Goal: Transaction & Acquisition: Purchase product/service

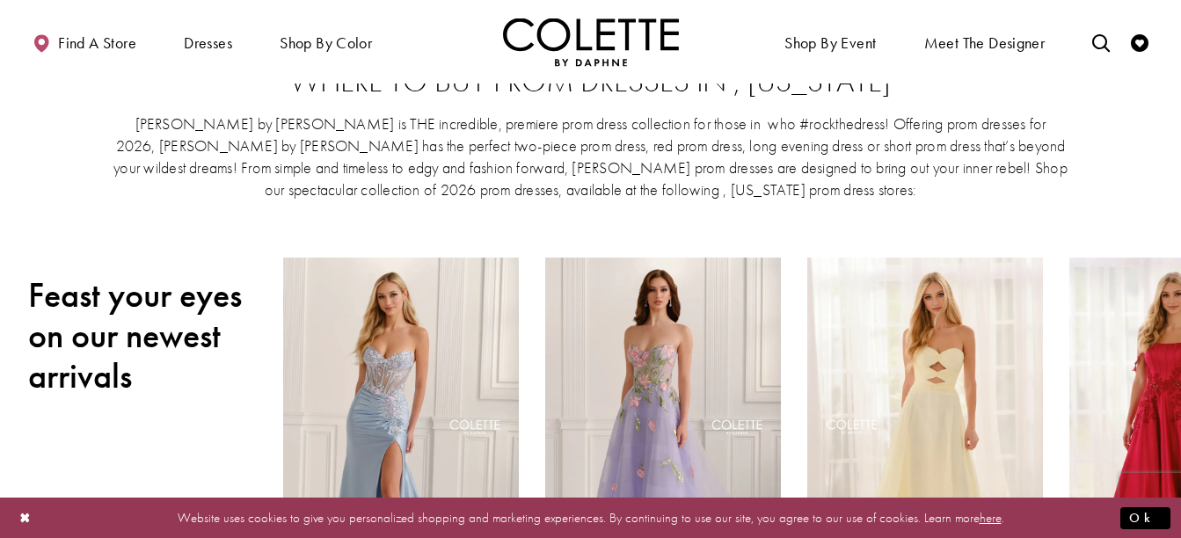
scroll to position [88, 0]
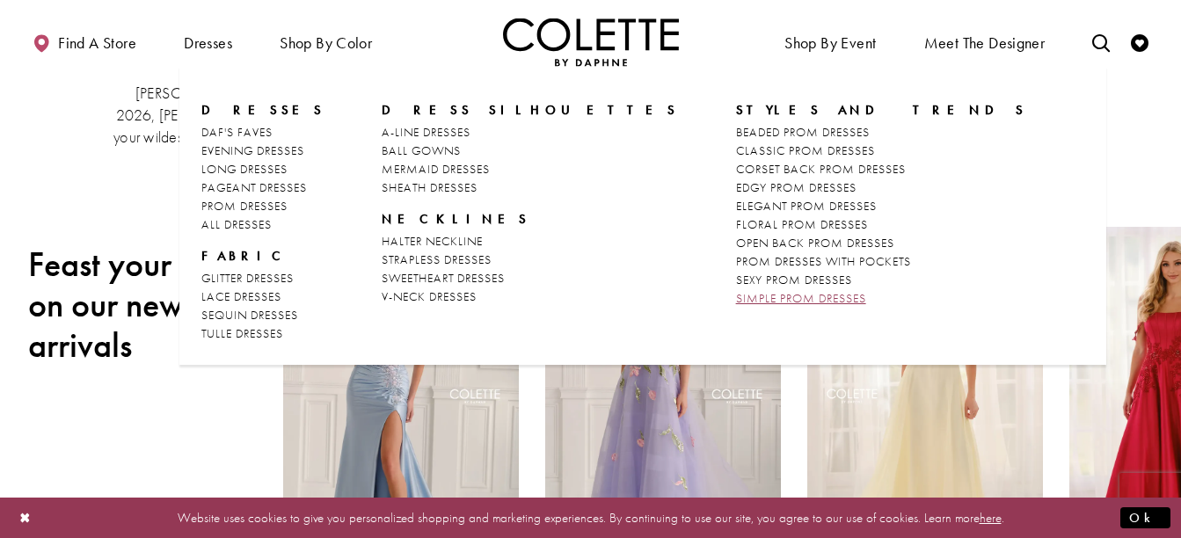
click at [736, 304] on span "SIMPLE PROM DRESSES" at bounding box center [801, 298] width 130 height 16
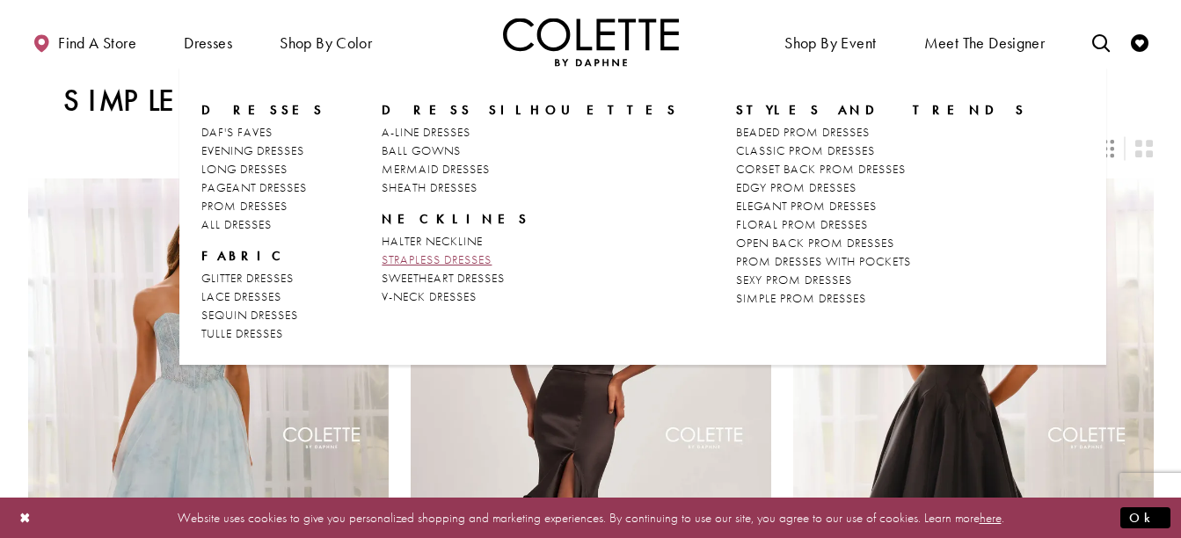
click at [426, 254] on span "STRAPLESS DRESSES" at bounding box center [437, 260] width 110 height 16
